Goal: Task Accomplishment & Management: Use online tool/utility

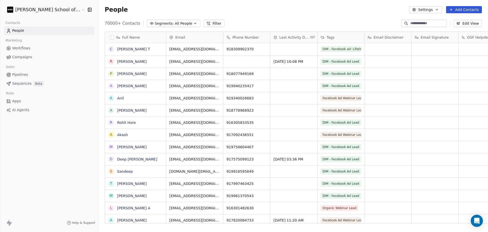
scroll to position [199, 404]
click at [430, 13] on div "People Settings Add Contacts" at bounding box center [294, 9] width 390 height 19
click at [423, 10] on button "Settings" at bounding box center [425, 9] width 33 height 7
click at [418, 34] on div "Import" at bounding box center [426, 37] width 24 height 8
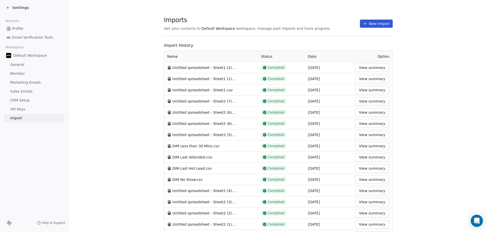
click at [383, 27] on button "New Import" at bounding box center [376, 24] width 33 height 8
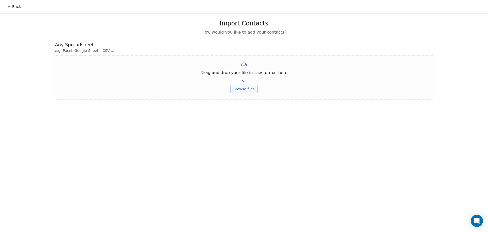
click at [254, 89] on button "Browse files" at bounding box center [243, 89] width 27 height 8
click at [242, 73] on button "Upload" at bounding box center [244, 75] width 19 height 8
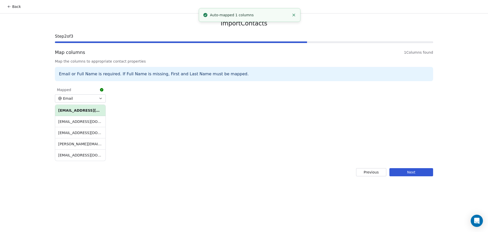
click at [396, 169] on button "Next" at bounding box center [412, 172] width 44 height 8
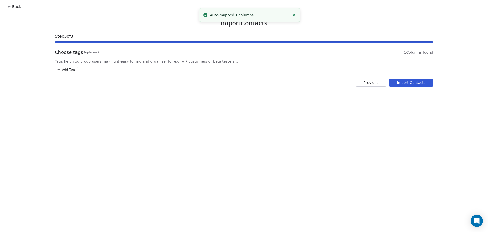
click at [64, 67] on html "Back Import Contacts Step 3 of 3 Choose tags (optional) 1 Columns found Tags he…" at bounding box center [244, 116] width 488 height 232
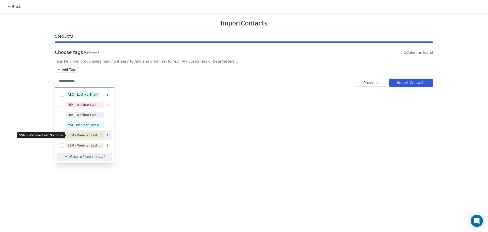
type input "**********"
click at [95, 137] on div "SSM - Webinar Last No Show" at bounding box center [85, 135] width 35 height 5
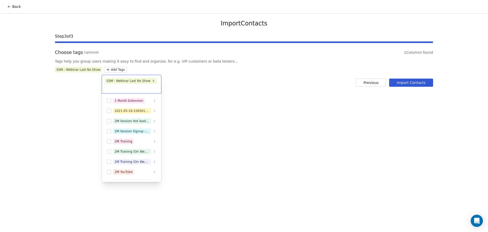
click at [267, 74] on html "Back Import Contacts Step 3 of 3 Choose tags (optional) 1 Columns found Tags he…" at bounding box center [244, 116] width 488 height 232
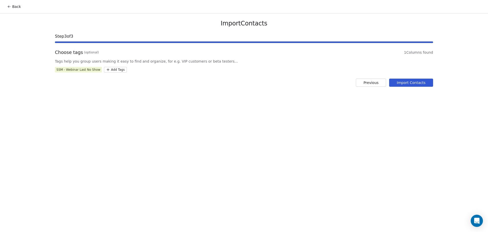
click at [413, 85] on button "Import Contacts" at bounding box center [411, 83] width 44 height 8
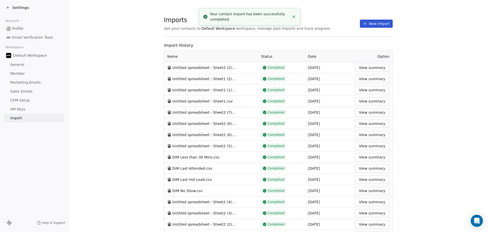
click at [360, 25] on button "New Import" at bounding box center [376, 24] width 33 height 8
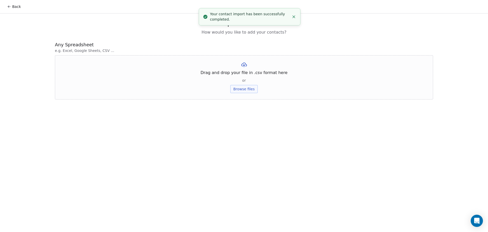
click at [247, 86] on button "Browse files" at bounding box center [243, 89] width 27 height 8
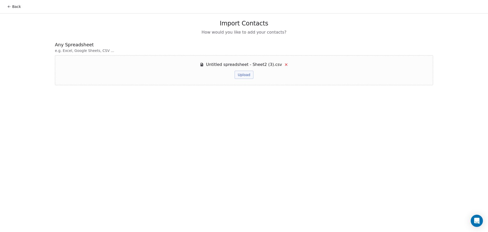
click at [246, 71] on button "Upload" at bounding box center [244, 75] width 19 height 8
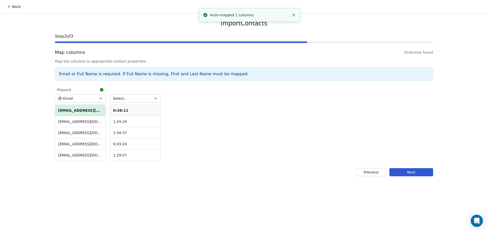
click at [131, 94] on button "Select..." at bounding box center [135, 98] width 51 height 8
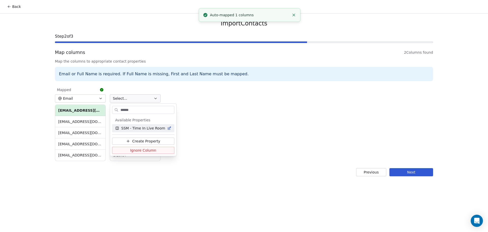
type input "*******"
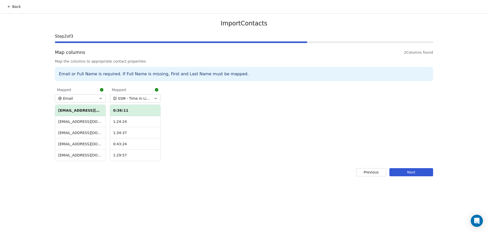
click at [396, 175] on button "Next" at bounding box center [412, 172] width 44 height 8
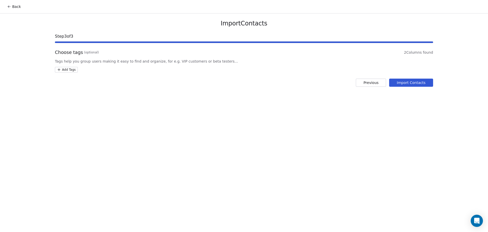
click at [72, 70] on html "Back Import Contacts Step 3 of 3 Choose tags (optional) 2 Columns found Tags he…" at bounding box center [244, 116] width 488 height 232
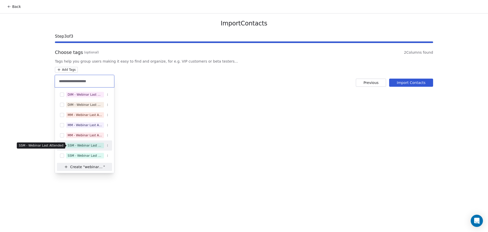
type input "**********"
click at [87, 145] on div "SSM - Webinar Last Attended" at bounding box center [85, 145] width 35 height 5
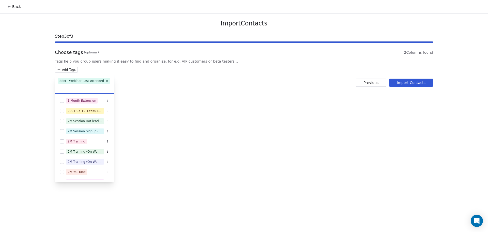
click at [209, 103] on html "Back Import Contacts Step 3 of 3 Choose tags (optional) 2 Columns found Tags he…" at bounding box center [244, 116] width 488 height 232
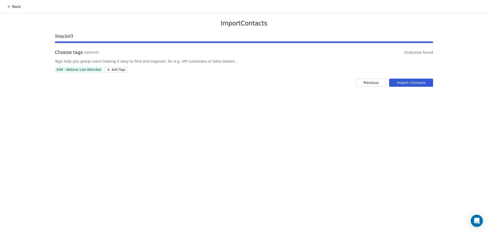
click at [409, 81] on button "Import Contacts" at bounding box center [411, 83] width 44 height 8
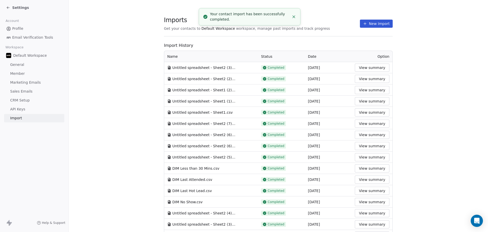
click at [360, 24] on button "New Import" at bounding box center [376, 24] width 33 height 8
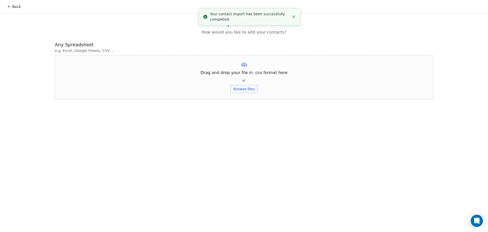
click at [250, 93] on div "Drag and drop your file in .csv format here or Browse files" at bounding box center [244, 77] width 379 height 44
click at [247, 91] on button "Browse files" at bounding box center [243, 89] width 27 height 8
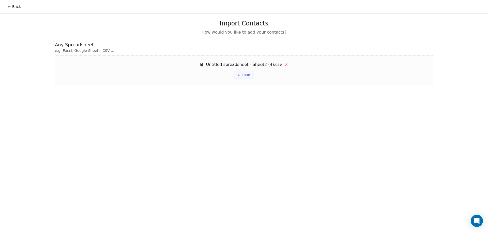
click at [247, 74] on button "Upload" at bounding box center [244, 75] width 19 height 8
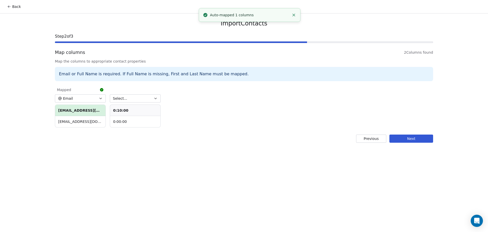
click at [124, 99] on span "Select..." at bounding box center [120, 98] width 15 height 5
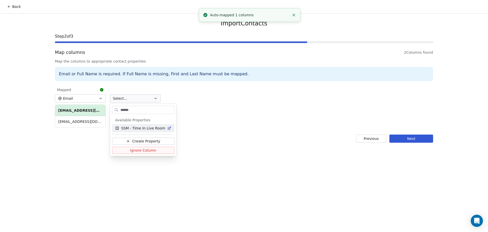
type input "*******"
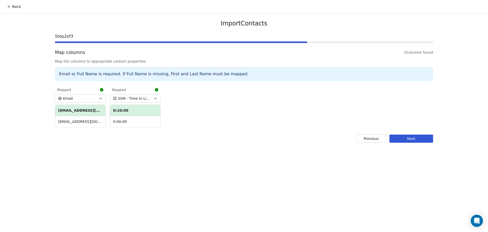
click at [408, 136] on button "Next" at bounding box center [412, 139] width 44 height 8
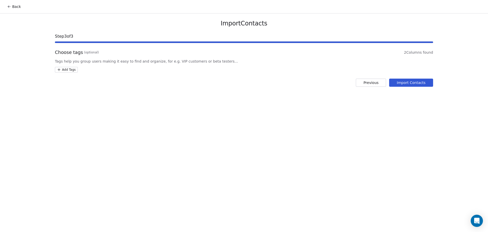
click at [69, 71] on html "Back Import Contacts Step 3 of 3 Choose tags (optional) 2 Columns found Tags he…" at bounding box center [244, 116] width 488 height 232
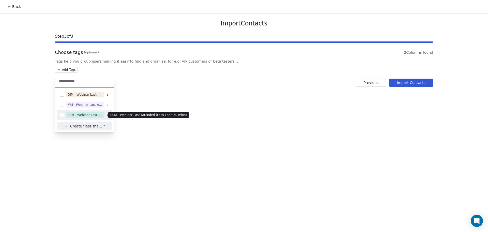
type input "**********"
click at [84, 115] on div "SSM - Webinar Last Attended (Less Than 30 mins)" at bounding box center [85, 115] width 35 height 5
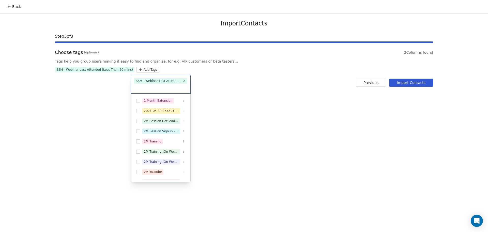
click at [427, 80] on html "Back Import Contacts Step 3 of 3 Choose tags (optional) 2 Columns found Tags he…" at bounding box center [244, 116] width 488 height 232
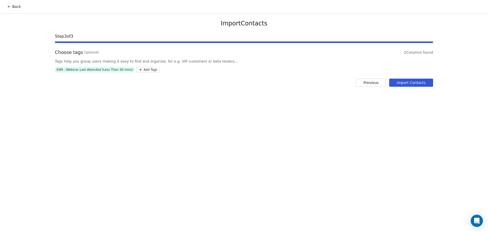
click at [423, 84] on button "Import Contacts" at bounding box center [411, 83] width 44 height 8
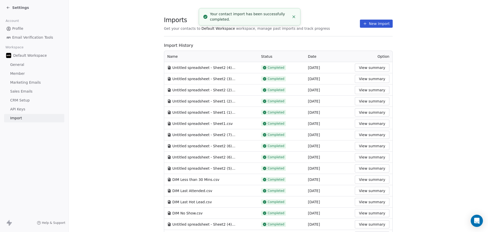
click at [386, 19] on section "Imports Get your contacts to Default Workspace workspace, manage past imports a…" at bounding box center [278, 26] width 229 height 20
click at [385, 22] on button "New Import" at bounding box center [376, 24] width 33 height 8
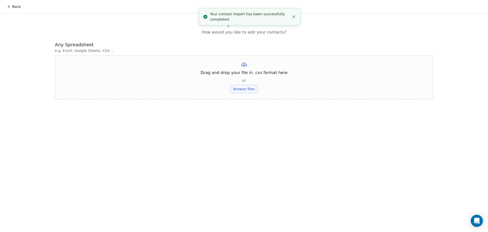
click at [245, 92] on button "Browse files" at bounding box center [243, 89] width 27 height 8
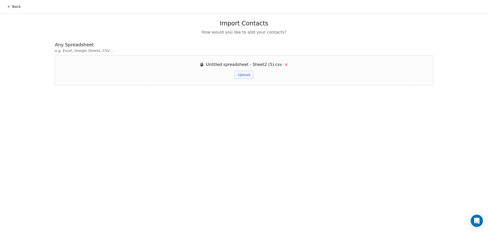
click at [249, 69] on div "Untitled spreadsheet - Sheet2 (5).csv Upload" at bounding box center [244, 70] width 88 height 17
click at [235, 77] on div "Untitled spreadsheet - Sheet2 (5).csv Upload" at bounding box center [244, 70] width 88 height 17
click at [239, 76] on button "Upload" at bounding box center [244, 75] width 19 height 8
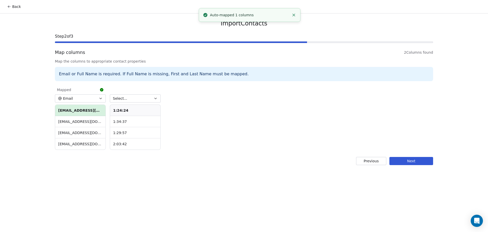
click at [132, 97] on button "Select..." at bounding box center [135, 98] width 51 height 8
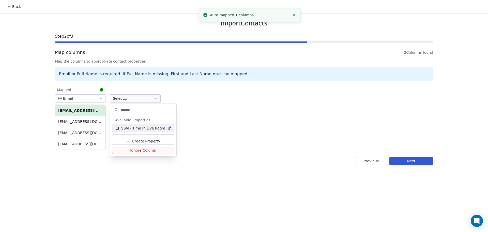
type input "*******"
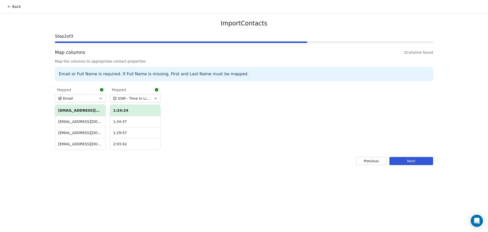
click at [400, 158] on button "Next" at bounding box center [412, 161] width 44 height 8
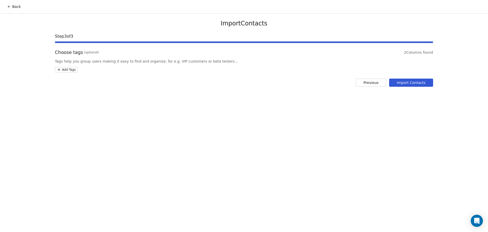
click at [72, 73] on div "Import Contacts Step 3 of 3 Choose tags (optional) 2 Columns found Tags help yo…" at bounding box center [244, 52] width 391 height 79
click at [71, 72] on html "Back Import Contacts Step 3 of 3 Choose tags (optional) 2 Columns found Tags he…" at bounding box center [244, 116] width 488 height 232
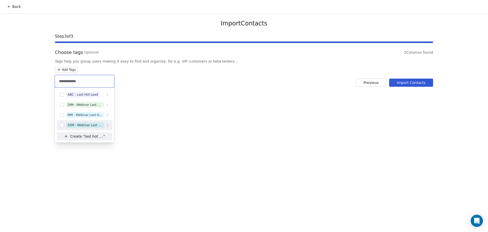
type input "**********"
click at [84, 121] on div "SSM - Webinar Last Hot Lead" at bounding box center [84, 125] width 55 height 10
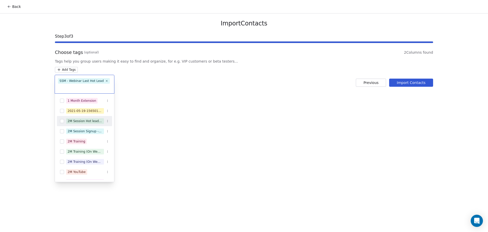
click at [224, 105] on html "Back Import Contacts Step 3 of 3 Choose tags (optional) 2 Columns found Tags he…" at bounding box center [244, 116] width 488 height 232
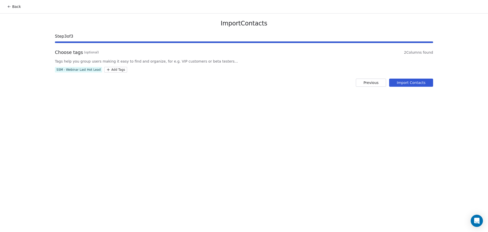
click at [414, 80] on button "Import Contacts" at bounding box center [411, 83] width 44 height 8
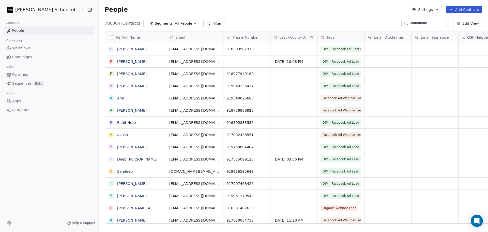
scroll to position [199, 404]
